Goal: Task Accomplishment & Management: Manage account settings

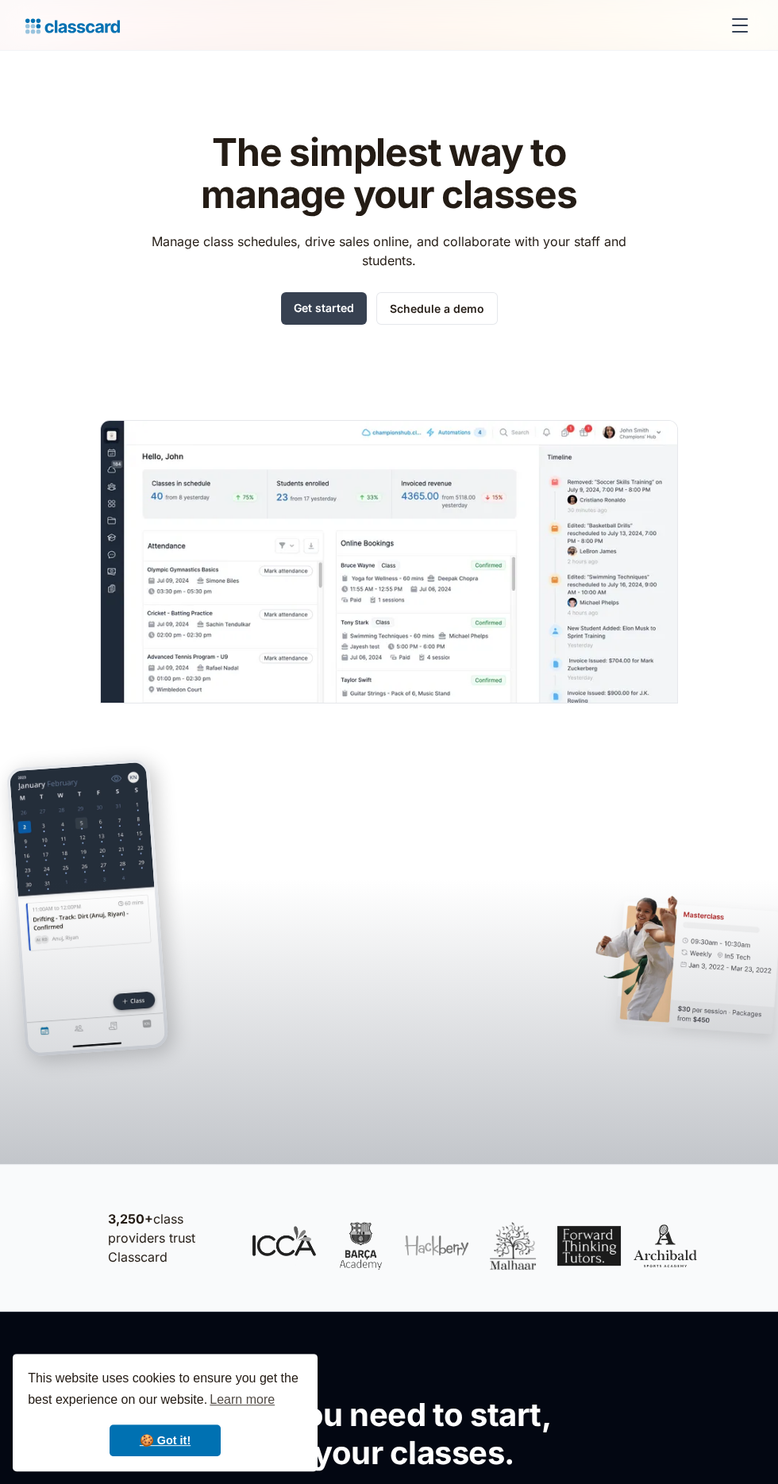
click at [739, 31] on div "menu" at bounding box center [740, 32] width 16 height 2
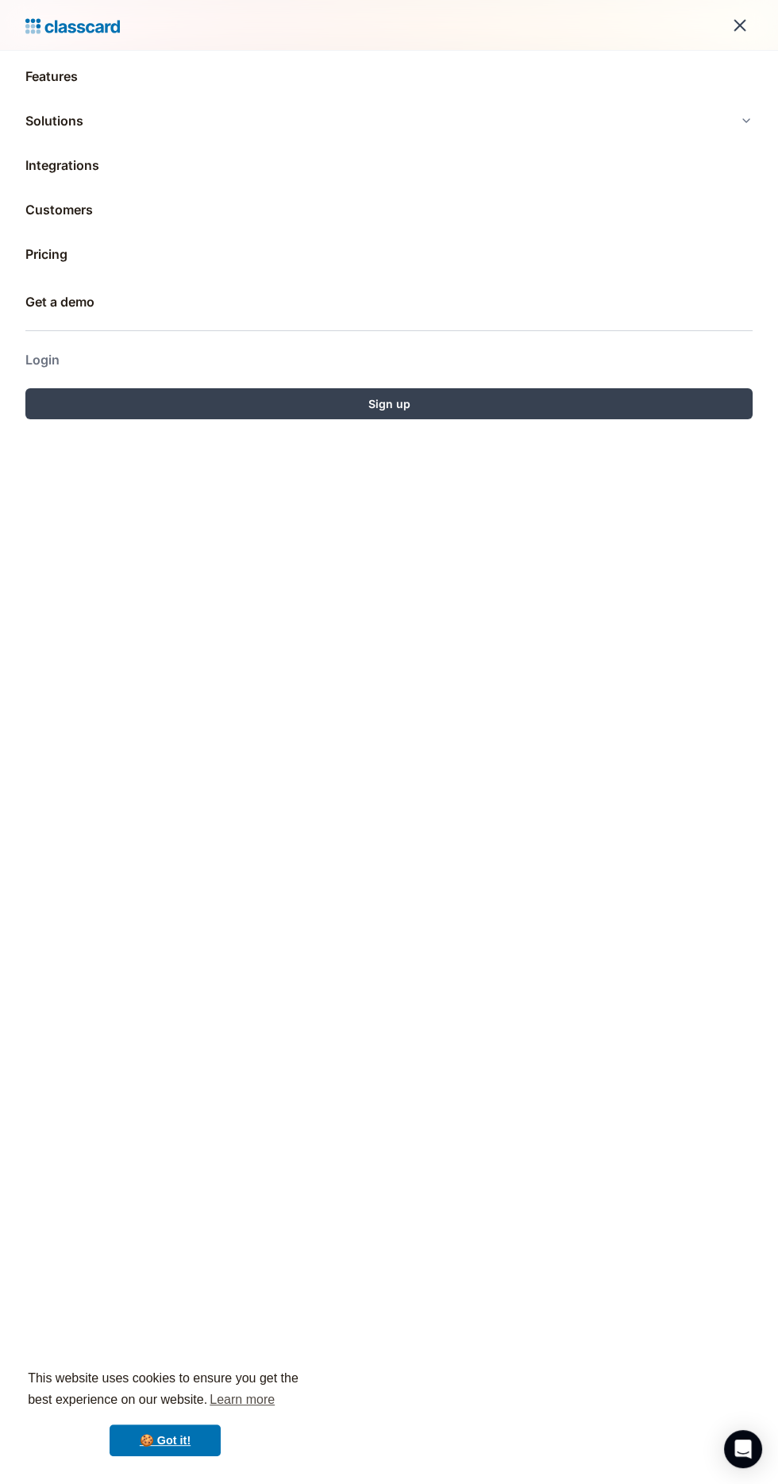
click at [64, 346] on link "Login" at bounding box center [389, 360] width 728 height 38
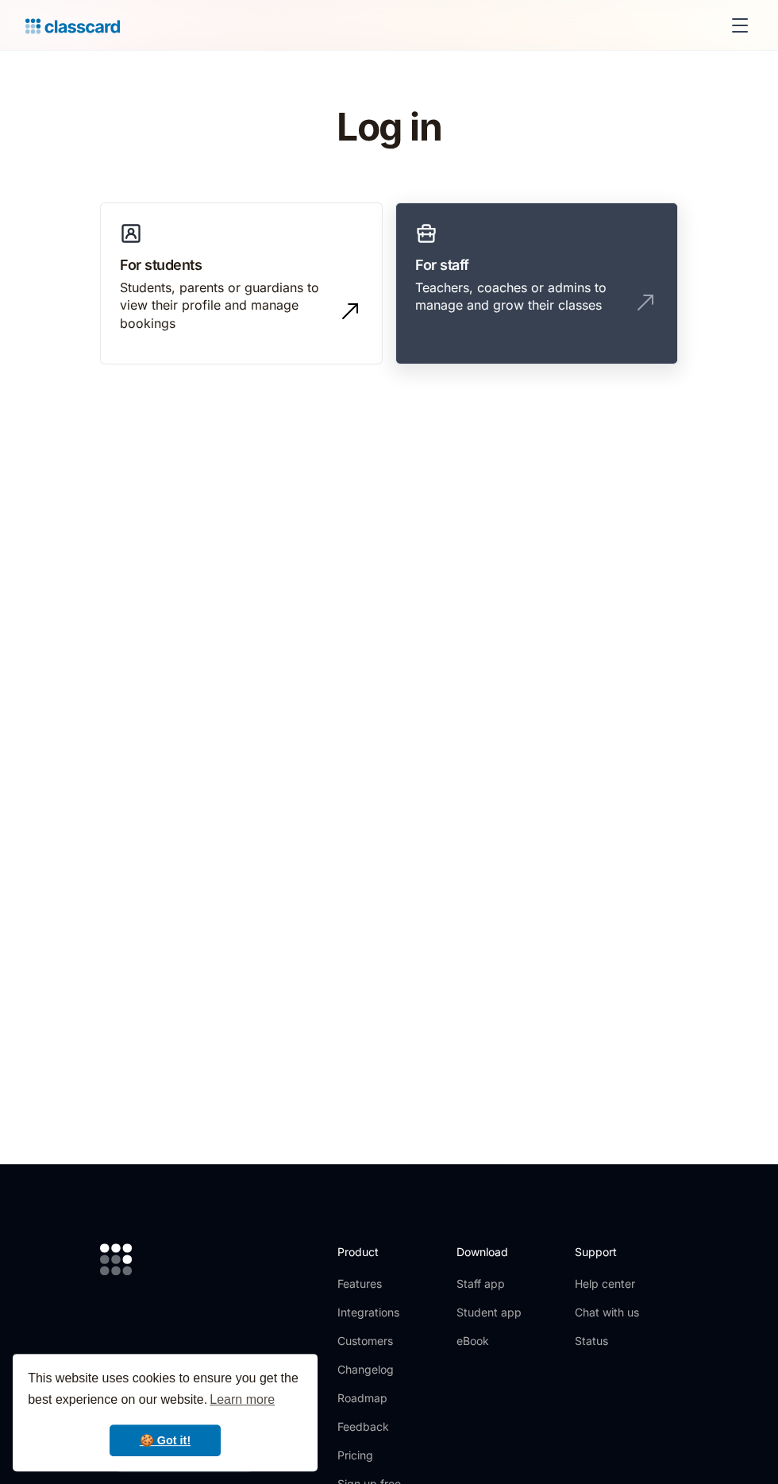
click at [566, 291] on div "Teachers, coaches or admins to manage and grow their classes" at bounding box center [520, 297] width 211 height 36
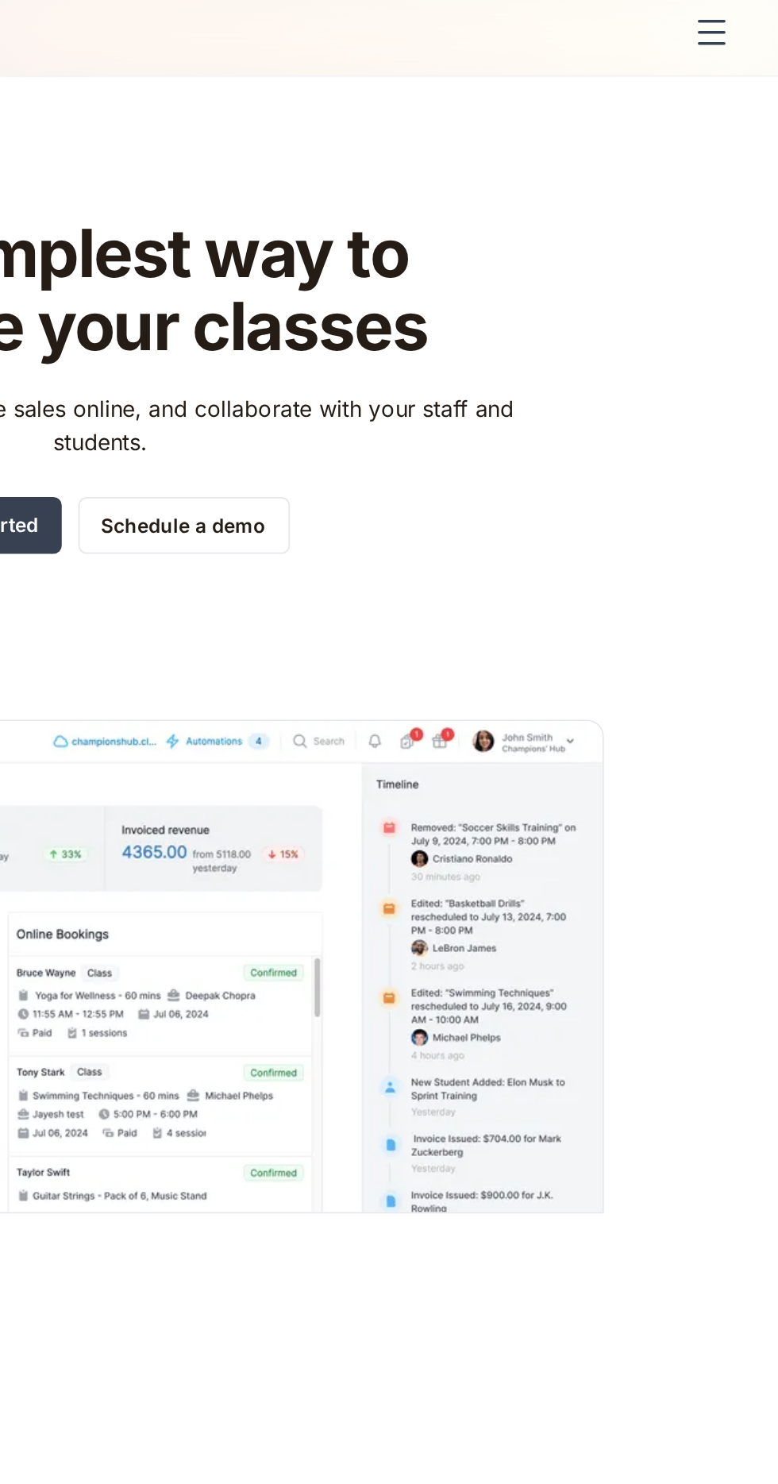
scroll to position [6, 0]
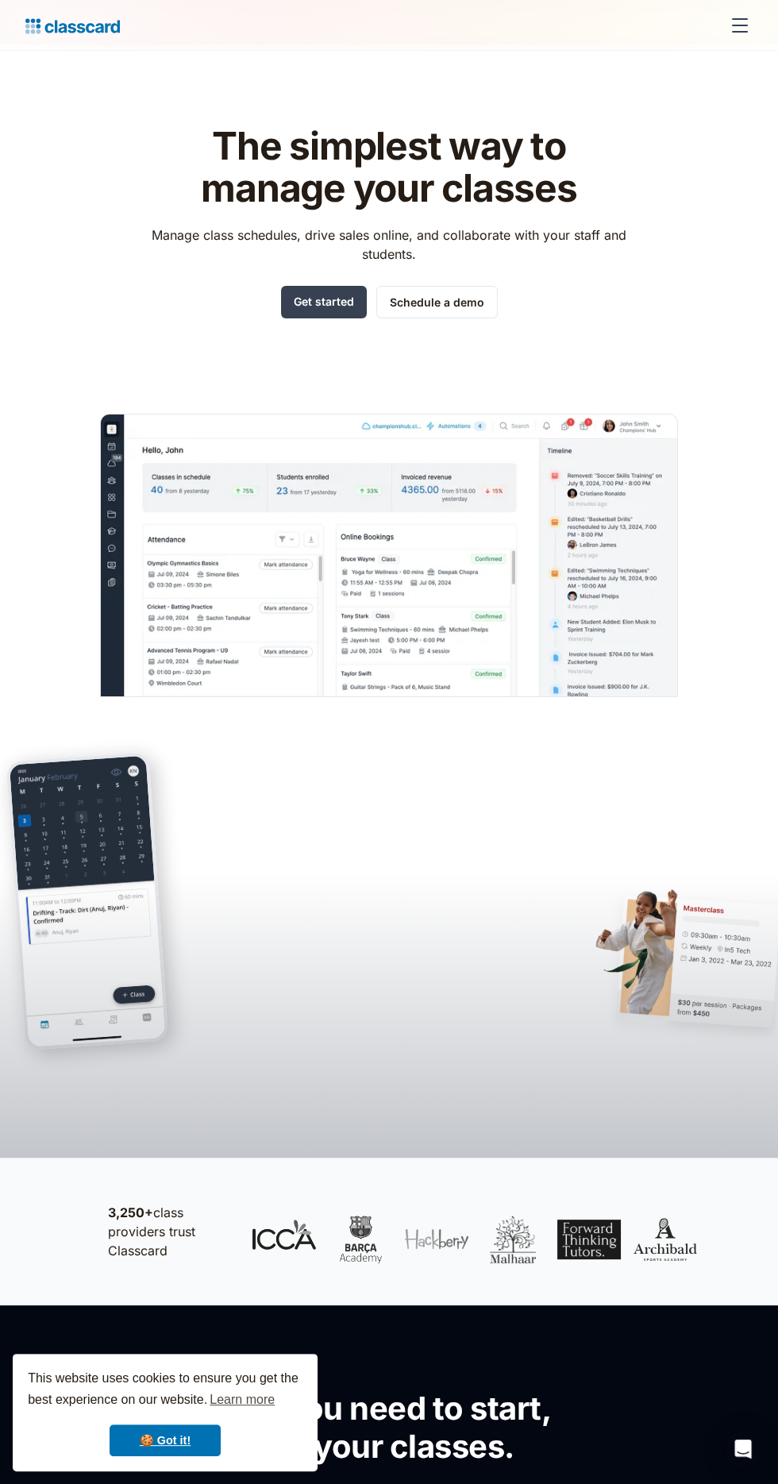
click at [739, 31] on div "menu" at bounding box center [740, 32] width 16 height 2
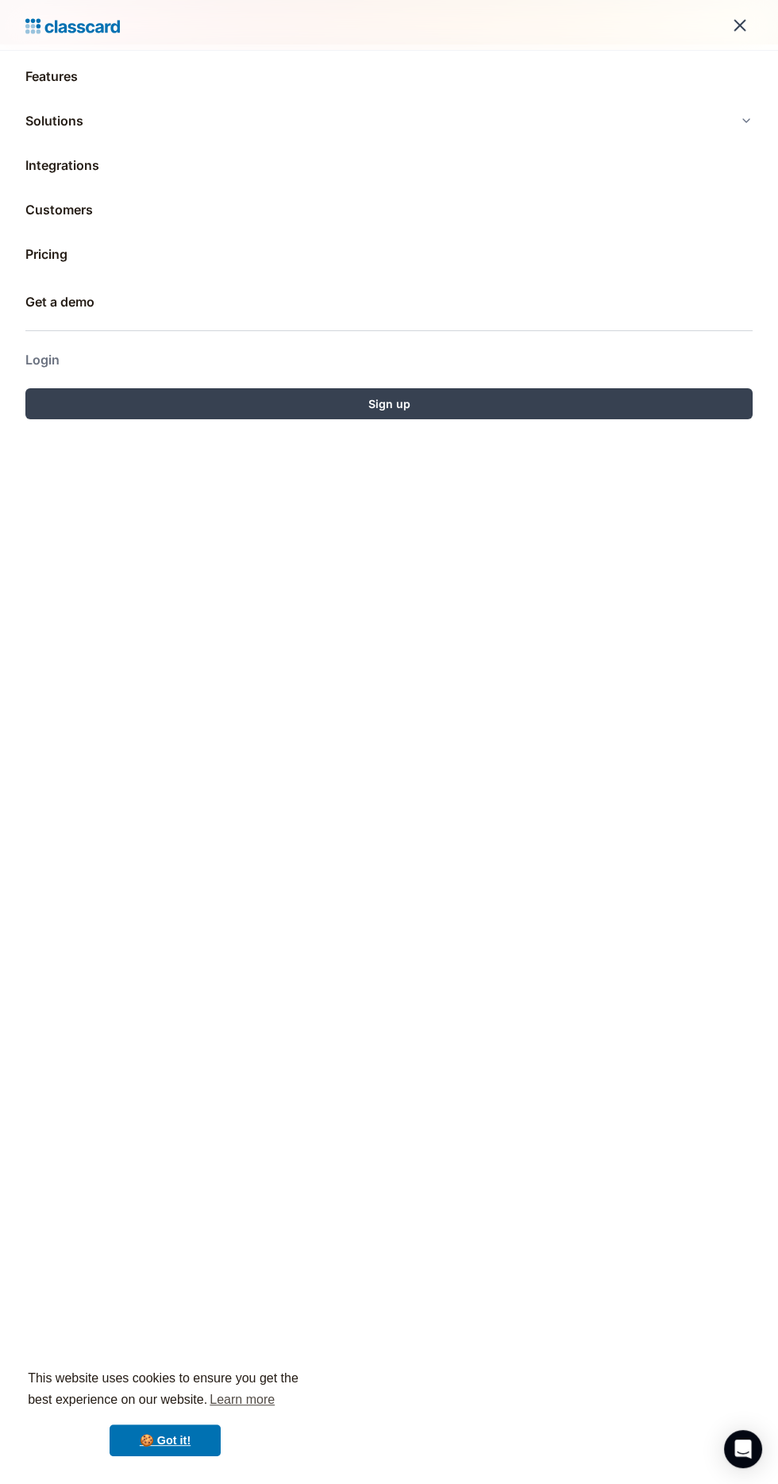
click at [365, 364] on link "Login" at bounding box center [389, 360] width 728 height 38
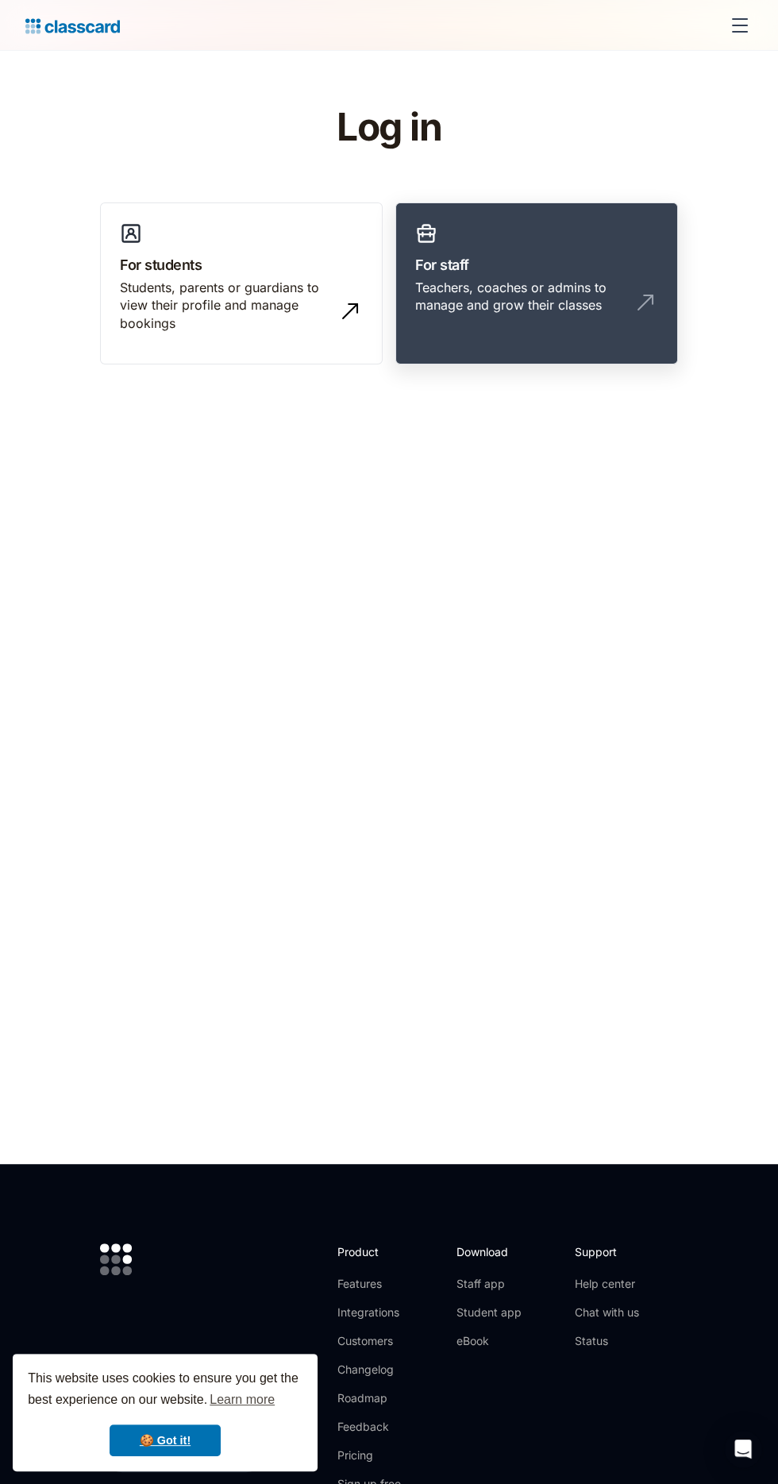
click at [594, 287] on div "Teachers, coaches or admins to manage and grow their classes" at bounding box center [520, 297] width 211 height 36
